Goal: Information Seeking & Learning: Learn about a topic

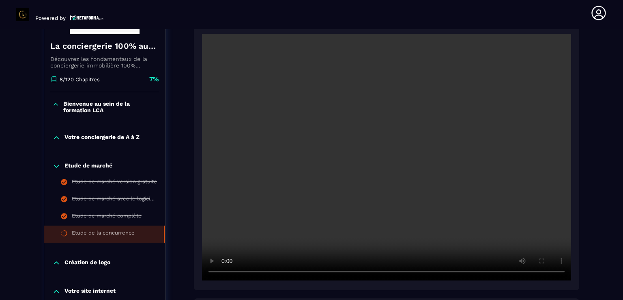
scroll to position [174, 0]
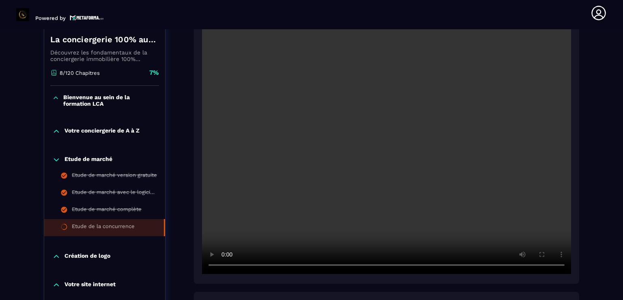
click at [118, 102] on p "Bienvenue au sein de la formation LCA" at bounding box center [110, 100] width 94 height 13
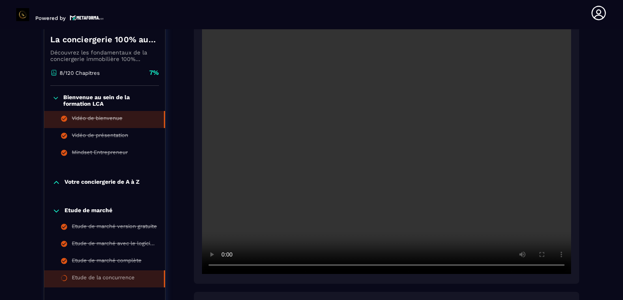
click at [111, 115] on div "Vidéo de bienvenue" at bounding box center [97, 119] width 51 height 9
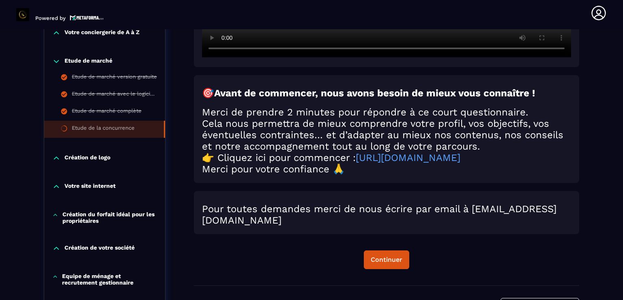
scroll to position [334, 0]
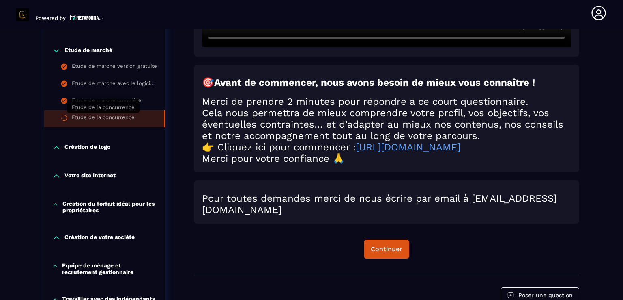
click at [104, 117] on div "Etude de la concurrence" at bounding box center [103, 118] width 63 height 9
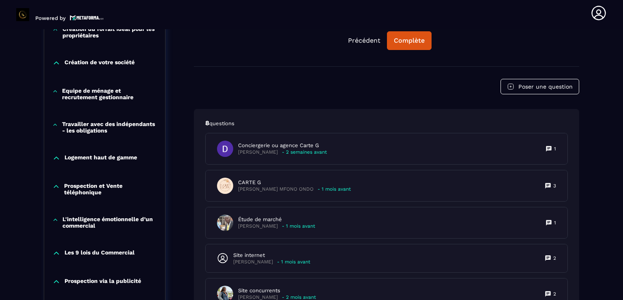
scroll to position [457, 0]
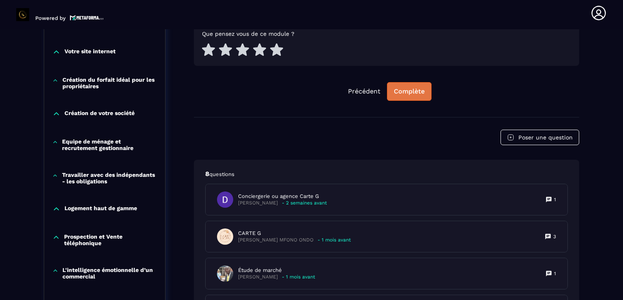
click at [417, 94] on div "Complète" at bounding box center [409, 91] width 31 height 8
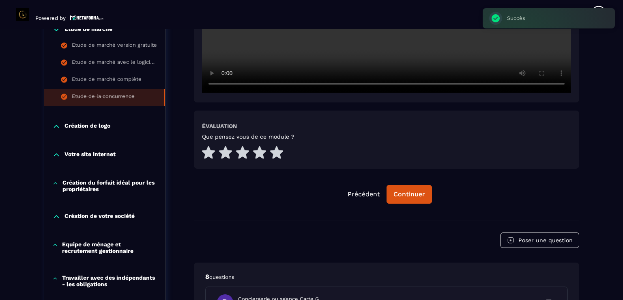
scroll to position [345, 0]
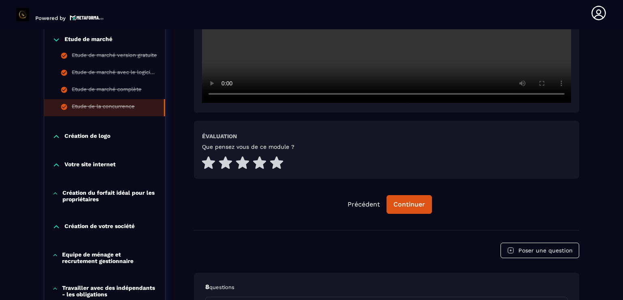
click at [96, 138] on p "Création de logo" at bounding box center [88, 136] width 46 height 8
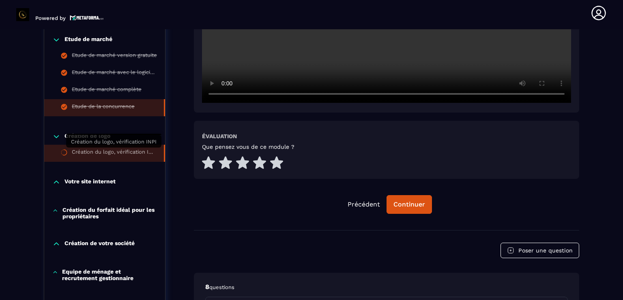
click at [102, 154] on div "Création du logo, vérification INPI" at bounding box center [114, 153] width 84 height 9
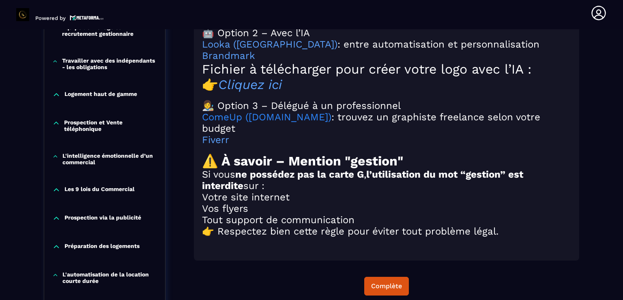
scroll to position [917, 0]
click at [395, 284] on div "Complète" at bounding box center [386, 285] width 31 height 8
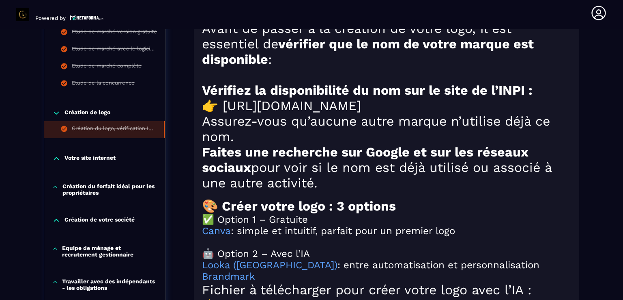
scroll to position [675, 0]
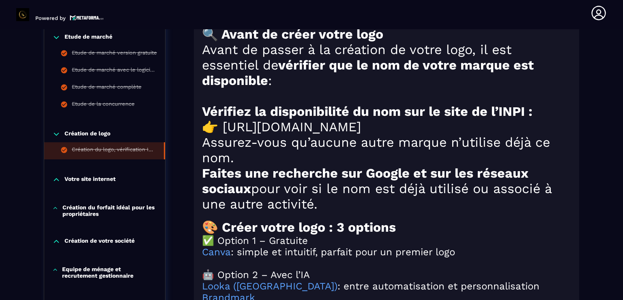
click at [86, 174] on div "Votre site internet" at bounding box center [104, 181] width 121 height 28
click at [86, 176] on p "Votre site internet" at bounding box center [90, 179] width 51 height 8
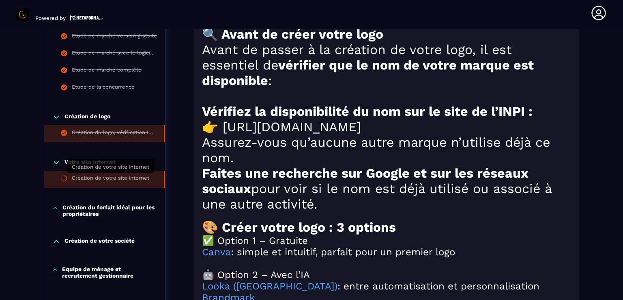
click at [95, 176] on div "Création de votre site internet" at bounding box center [111, 179] width 78 height 9
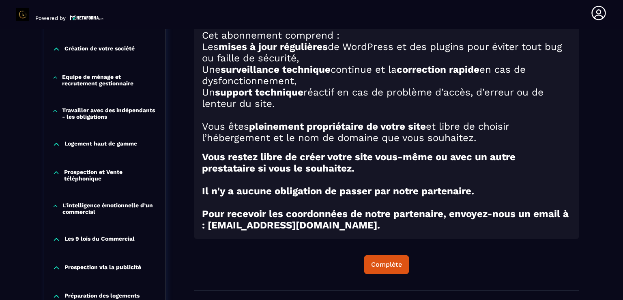
scroll to position [570, 0]
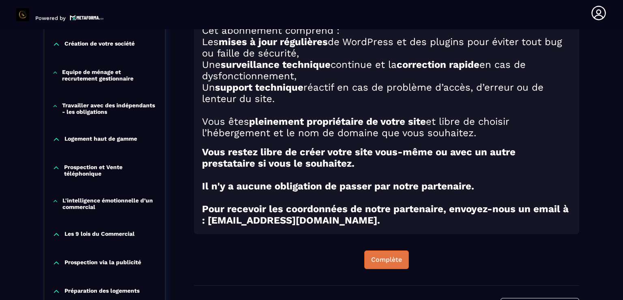
click at [377, 257] on button "Complète" at bounding box center [386, 259] width 45 height 19
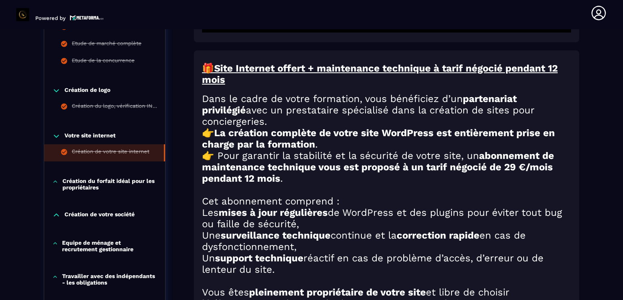
scroll to position [408, 0]
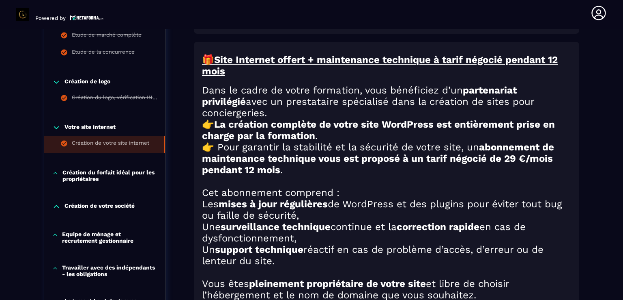
click at [135, 172] on p "Création du forfait idéal pour les propriétaires" at bounding box center [109, 175] width 95 height 13
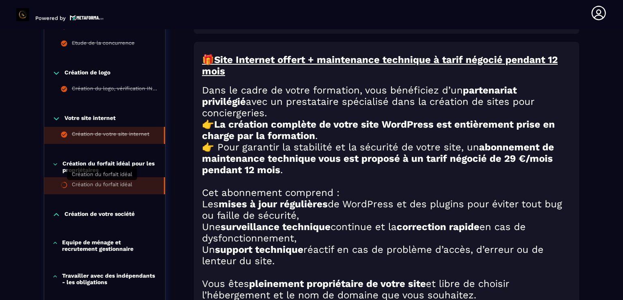
click at [118, 186] on div "Création du forfait idéal" at bounding box center [102, 185] width 60 height 9
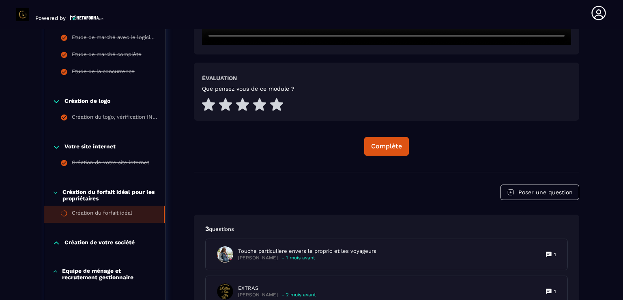
scroll to position [379, 0]
click at [394, 144] on div "Complète" at bounding box center [386, 146] width 31 height 8
